Goal: Find specific page/section: Find specific page/section

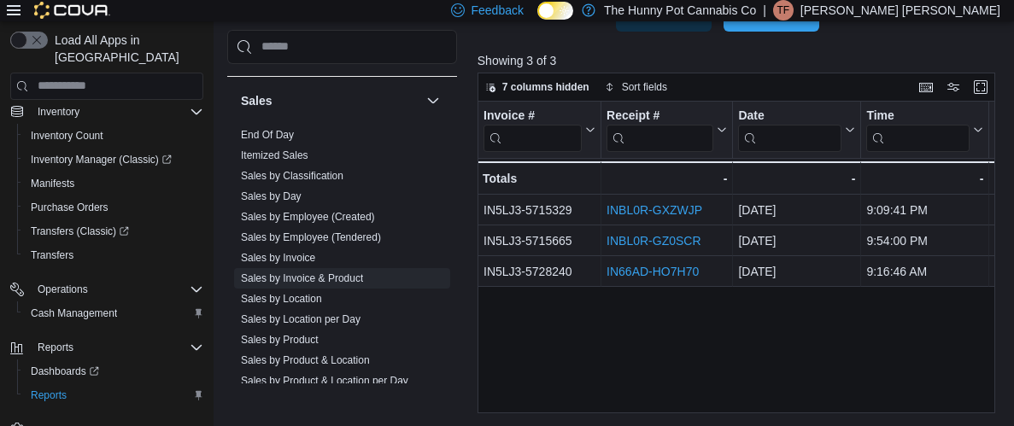
scroll to position [747, 0]
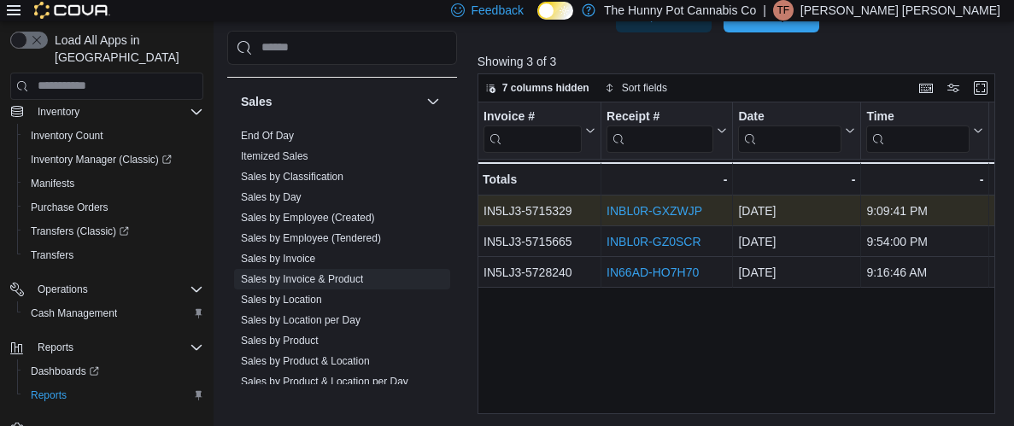
click at [644, 209] on link "INBL0R-GXZWJP" at bounding box center [655, 211] width 96 height 14
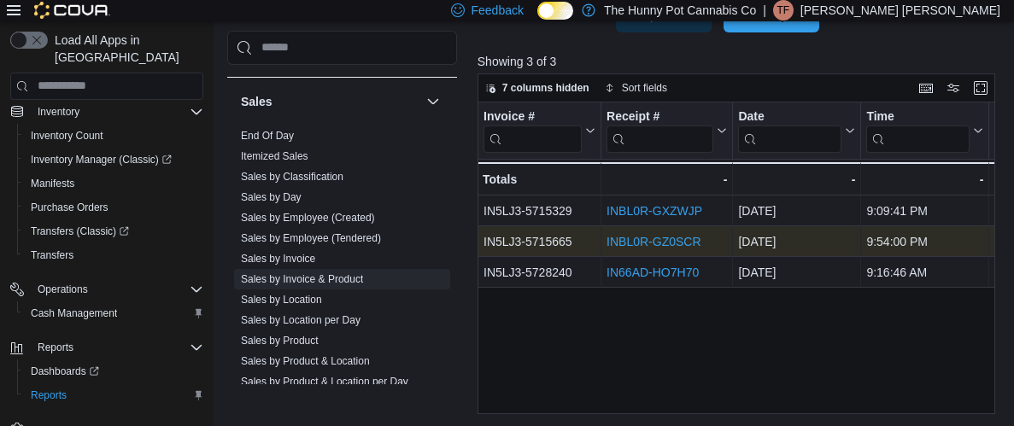
click at [660, 244] on link "INBL0R-GZ0SCR" at bounding box center [654, 242] width 94 height 14
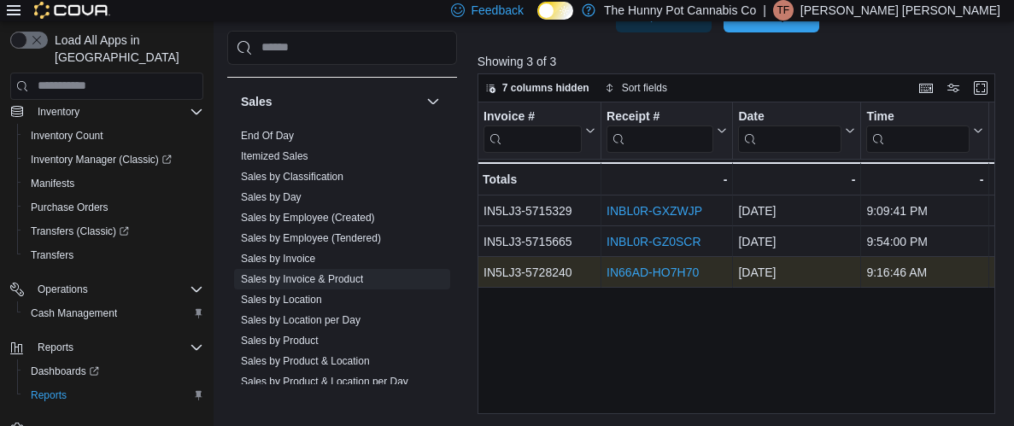
click at [677, 274] on link "IN66AD-HO7H70" at bounding box center [653, 273] width 92 height 14
